Goal: Information Seeking & Learning: Learn about a topic

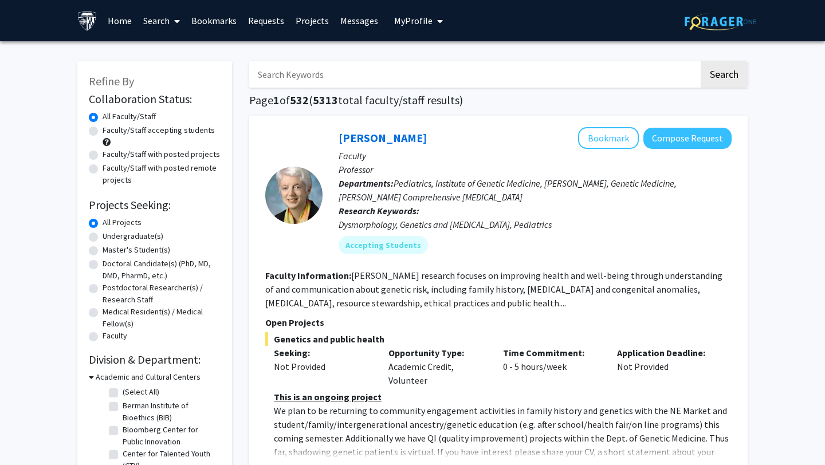
click at [394, 64] on input "Search Keywords" at bounding box center [474, 74] width 450 height 26
click at [734, 76] on button "Search" at bounding box center [724, 74] width 47 height 26
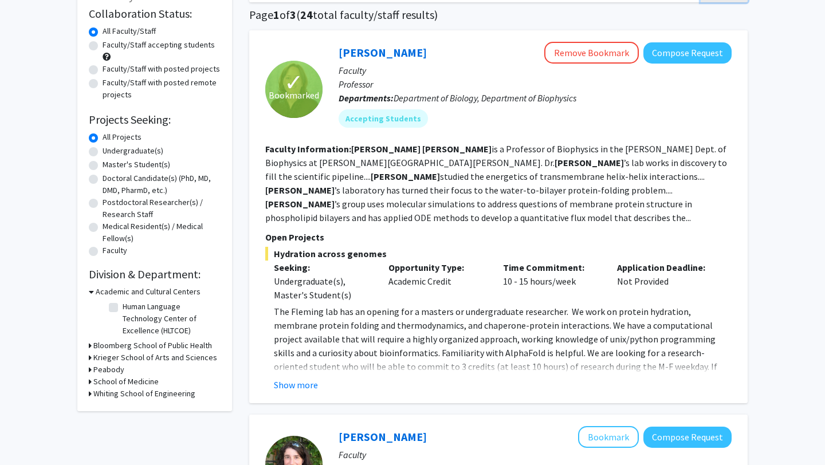
scroll to position [87, 0]
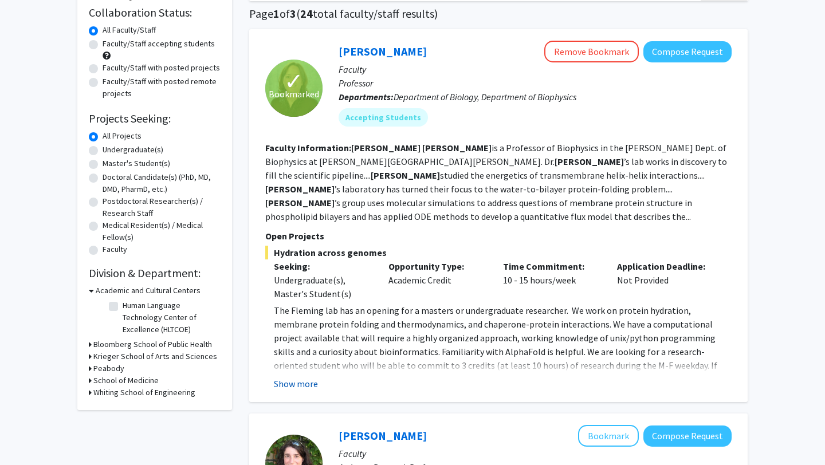
click at [304, 377] on button "Show more" at bounding box center [296, 384] width 44 height 14
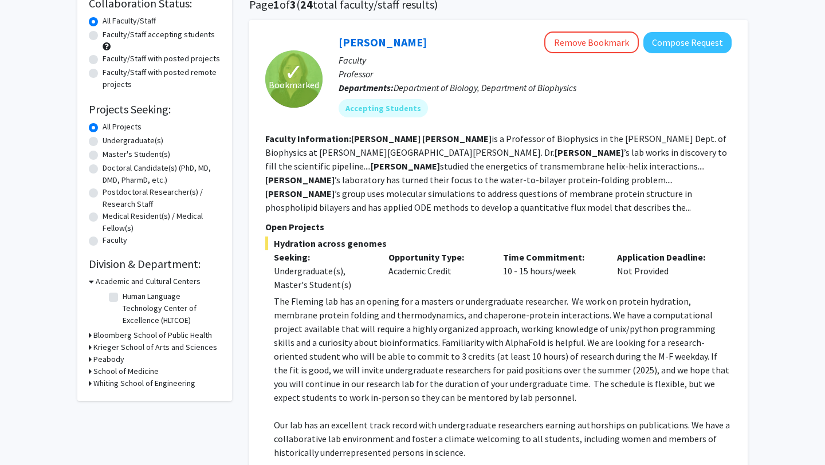
scroll to position [0, 0]
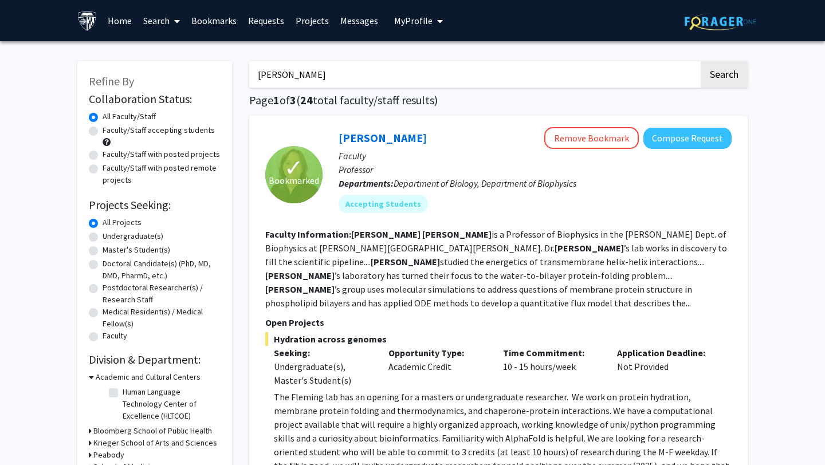
click at [309, 77] on input "karen fleming" at bounding box center [474, 74] width 450 height 26
type input "cryo em"
click at [701, 61] on button "Search" at bounding box center [724, 74] width 47 height 26
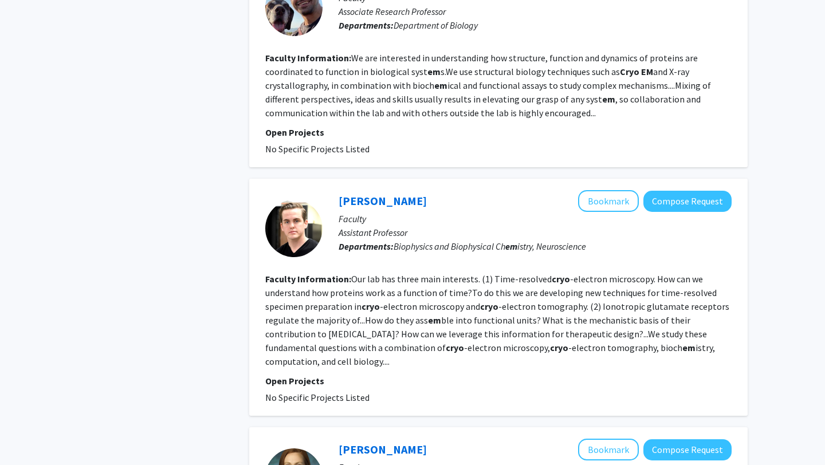
scroll to position [1545, 0]
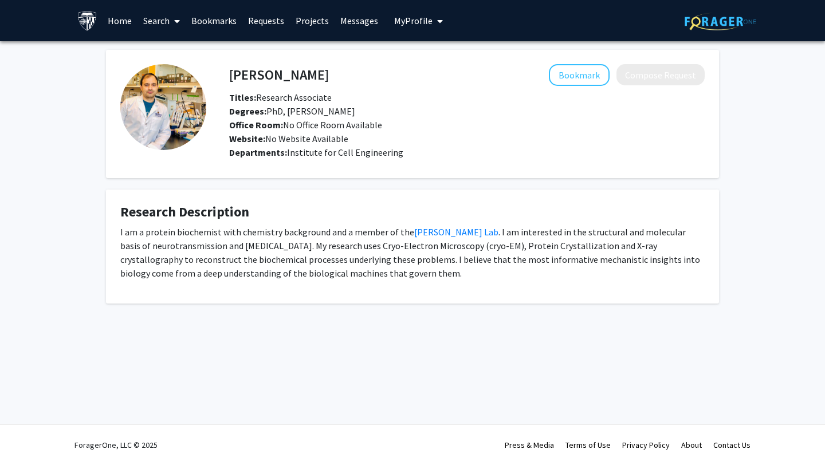
click at [568, 228] on p "I am a protein biochemist with chemistry background and a member of the Dawson …" at bounding box center [412, 252] width 584 height 55
click at [333, 244] on p "I am a protein biochemist with chemistry background and a member of the Dawson …" at bounding box center [412, 252] width 584 height 55
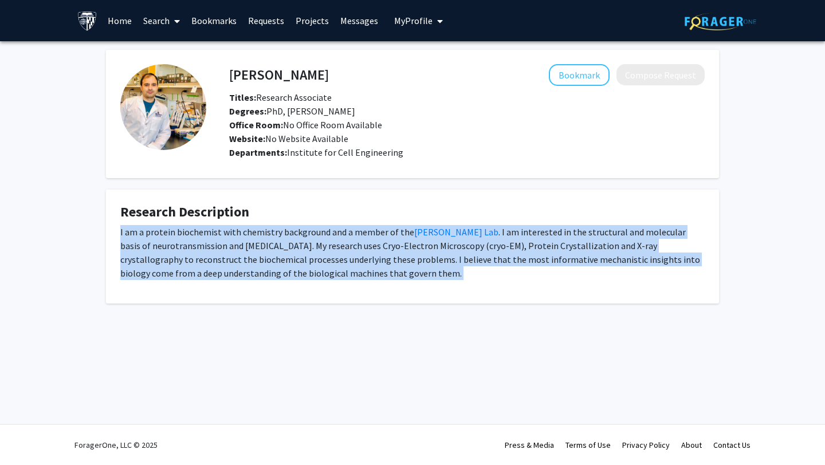
click at [333, 244] on p "I am a protein biochemist with chemistry background and a member of the Dawson …" at bounding box center [412, 252] width 584 height 55
click at [341, 254] on p "I am a protein biochemist with chemistry background and a member of the Dawson …" at bounding box center [412, 252] width 584 height 55
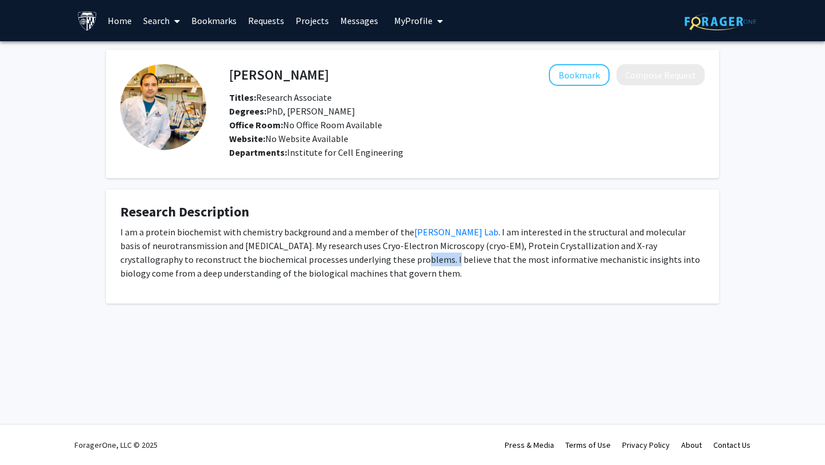
click at [341, 254] on p "I am a protein biochemist with chemistry background and a member of the Dawson …" at bounding box center [412, 252] width 584 height 55
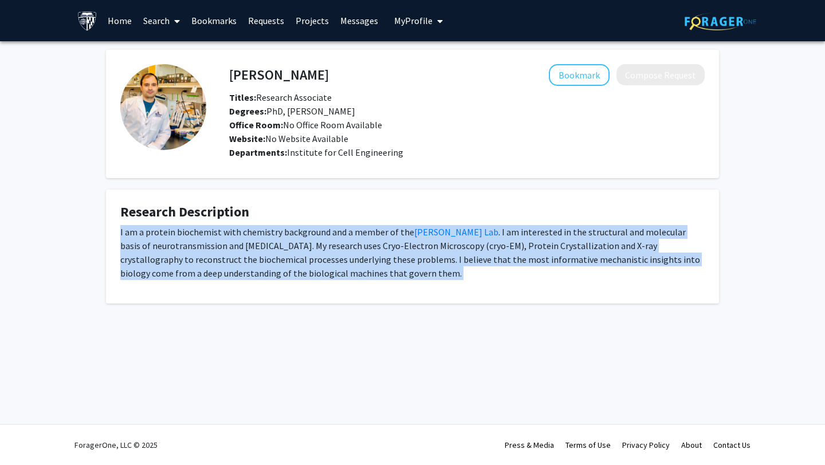
click at [341, 254] on p "I am a protein biochemist with chemistry background and a member of the Dawson …" at bounding box center [412, 252] width 584 height 55
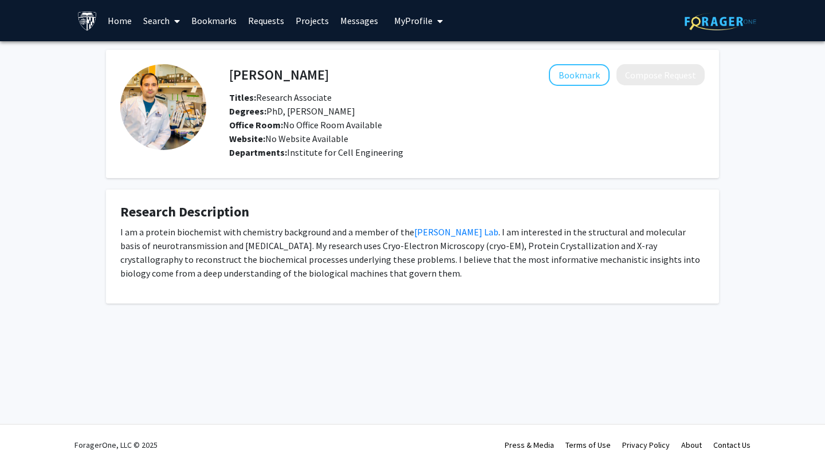
click at [304, 74] on h4 "Mohamad Dar" at bounding box center [279, 74] width 100 height 21
copy h4 "Mohamad Dar"
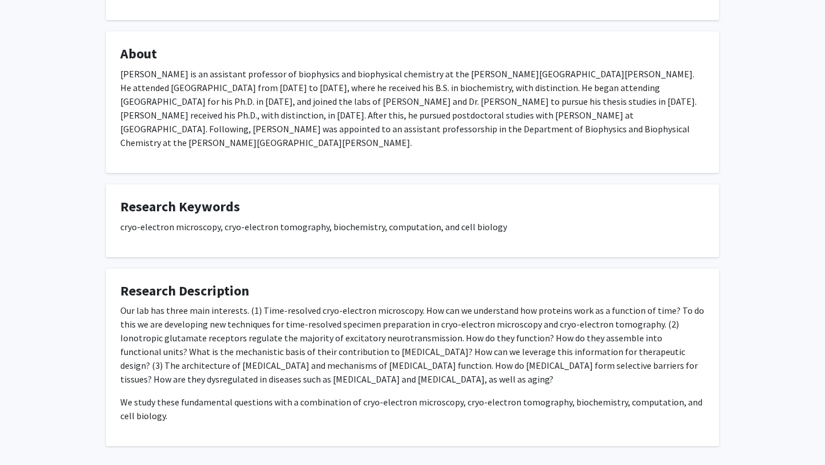
scroll to position [167, 0]
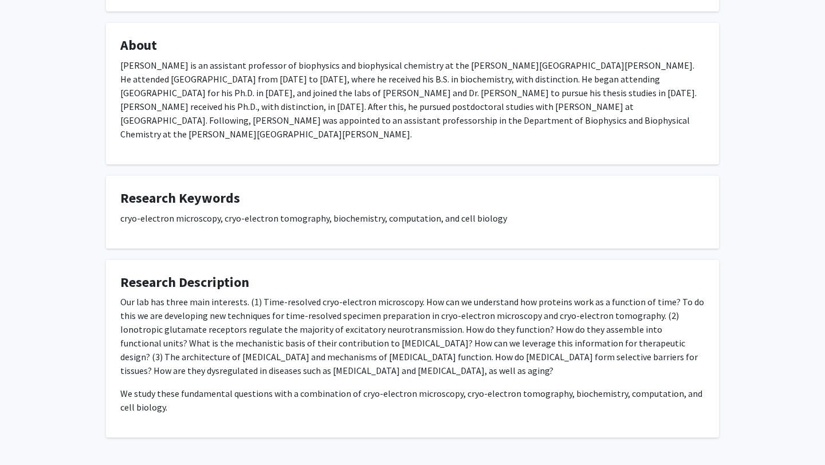
click at [453, 333] on p "Our lab has three main interests. (1) Time-resolved cryo-electron microscopy. H…" at bounding box center [412, 336] width 584 height 82
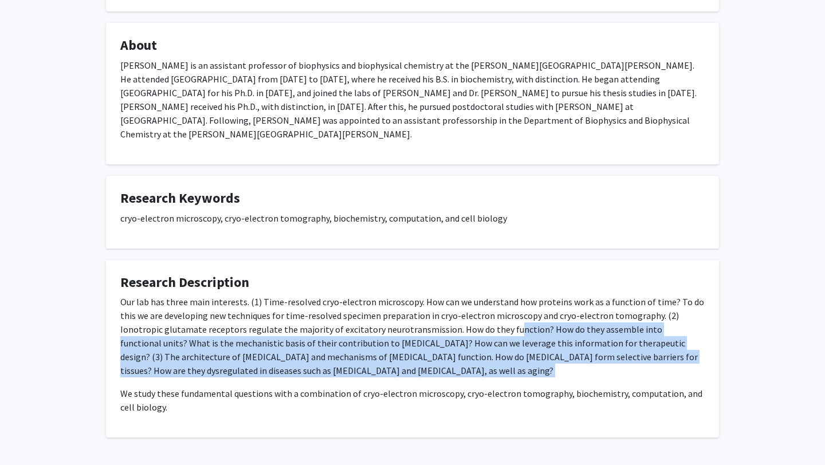
drag, startPoint x: 465, startPoint y: 322, endPoint x: 442, endPoint y: 369, distance: 52.5
click at [442, 369] on div "Our lab has three main interests. (1) Time-resolved cryo-electron microscopy. H…" at bounding box center [412, 354] width 584 height 119
click at [455, 350] on p "Our lab has three main interests. (1) Time-resolved cryo-electron microscopy. H…" at bounding box center [412, 336] width 584 height 82
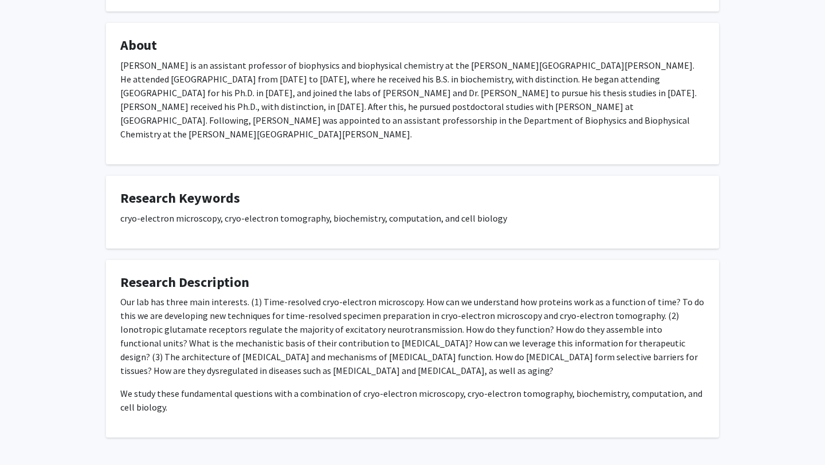
click at [455, 350] on p "Our lab has three main interests. (1) Time-resolved cryo-electron microscopy. H…" at bounding box center [412, 336] width 584 height 82
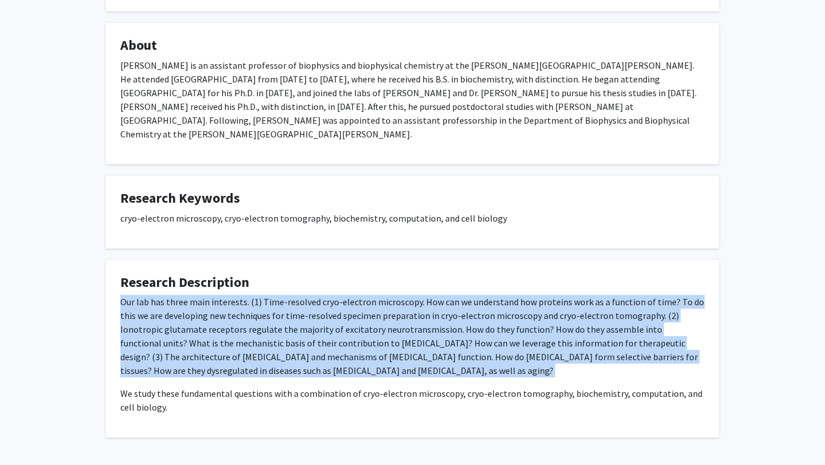
click at [455, 350] on p "Our lab has three main interests. (1) Time-resolved cryo-electron microscopy. H…" at bounding box center [412, 336] width 584 height 82
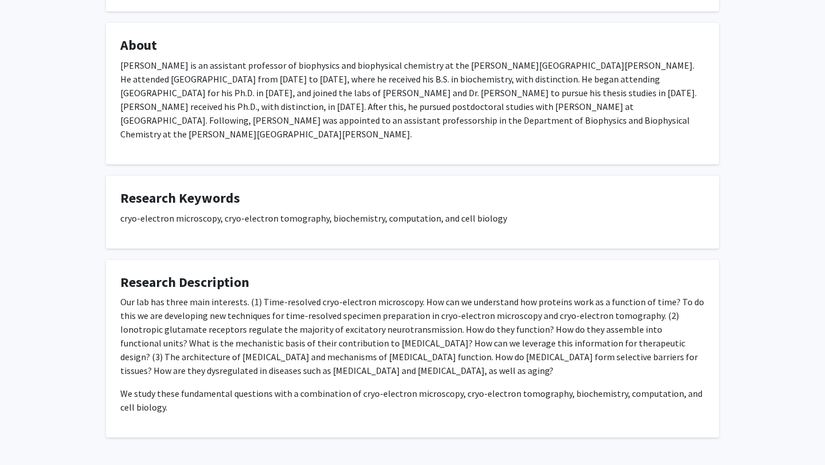
click at [497, 337] on p "Our lab has three main interests. (1) Time-resolved cryo-electron microscopy. H…" at bounding box center [412, 336] width 584 height 82
click at [406, 335] on p "Our lab has three main interests. (1) Time-resolved cryo-electron microscopy. H…" at bounding box center [412, 336] width 584 height 82
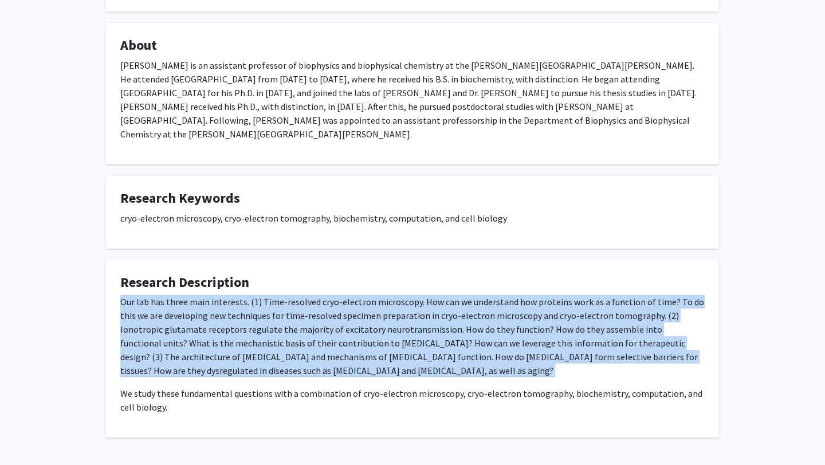
click at [406, 335] on p "Our lab has three main interests. (1) Time-resolved cryo-electron microscopy. H…" at bounding box center [412, 336] width 584 height 82
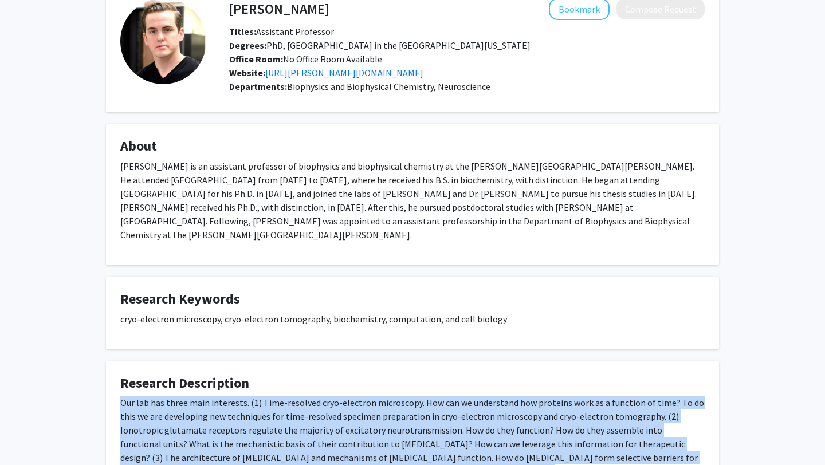
scroll to position [65, 0]
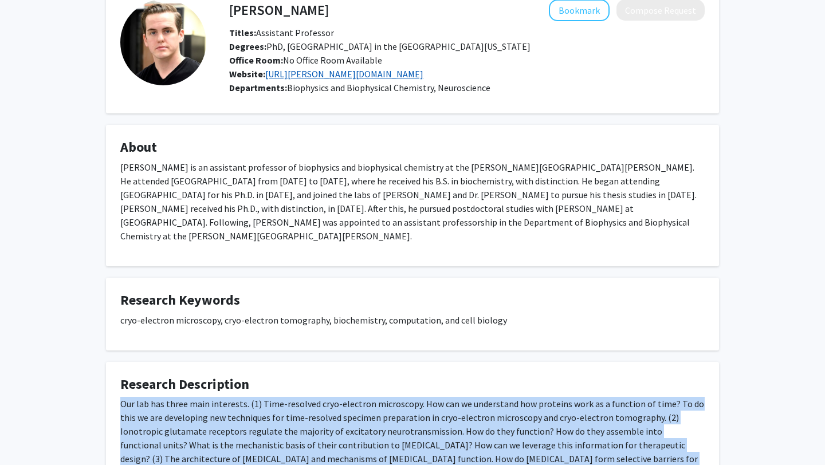
click at [348, 76] on link "https://twomey.med.jhmi.edu/" at bounding box center [344, 73] width 158 height 11
